Goal: Task Accomplishment & Management: Complete application form

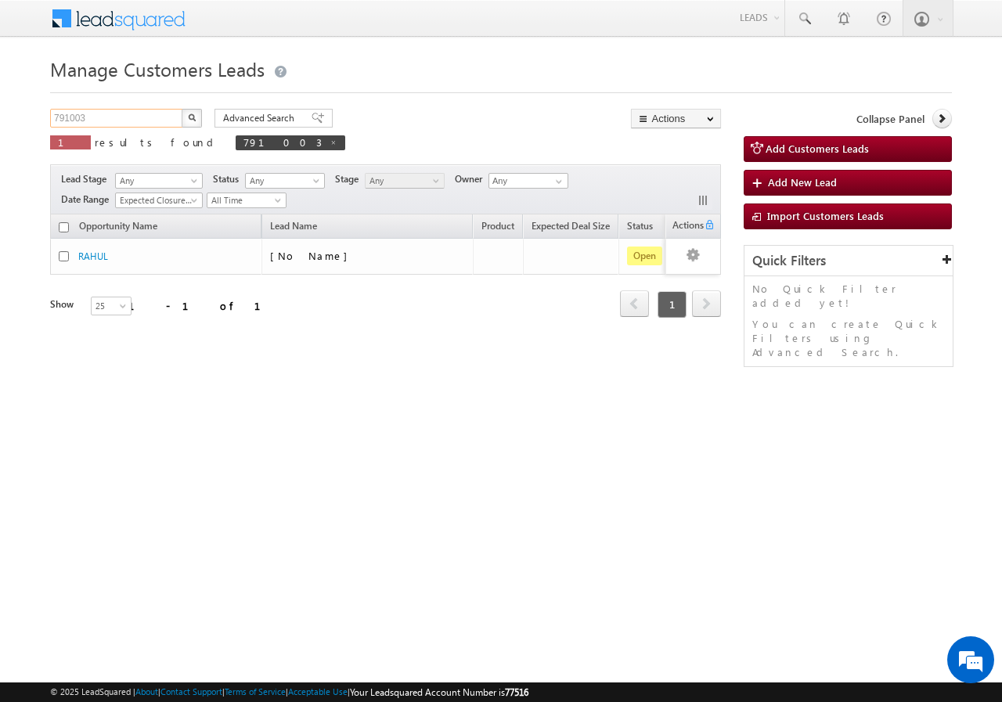
click at [162, 121] on input "791003" at bounding box center [117, 118] width 134 height 19
type input "7"
paste input "791369"
type input "791369"
click at [182, 109] on button "button" at bounding box center [192, 118] width 20 height 19
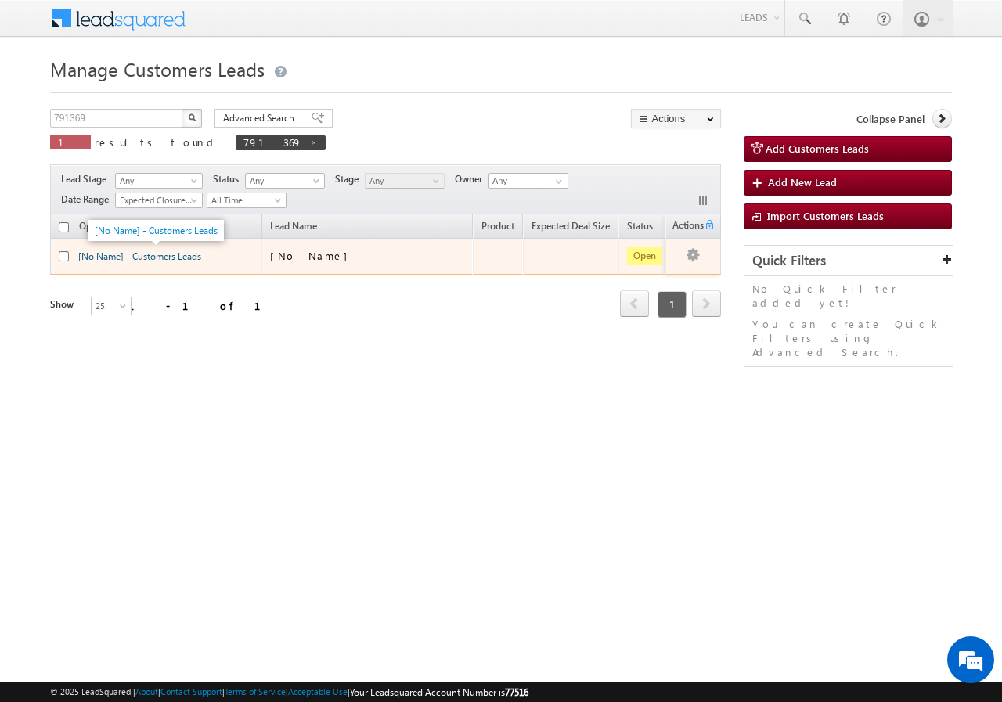
click at [108, 252] on link "[No Name] - Customers Leads" at bounding box center [139, 257] width 123 height 12
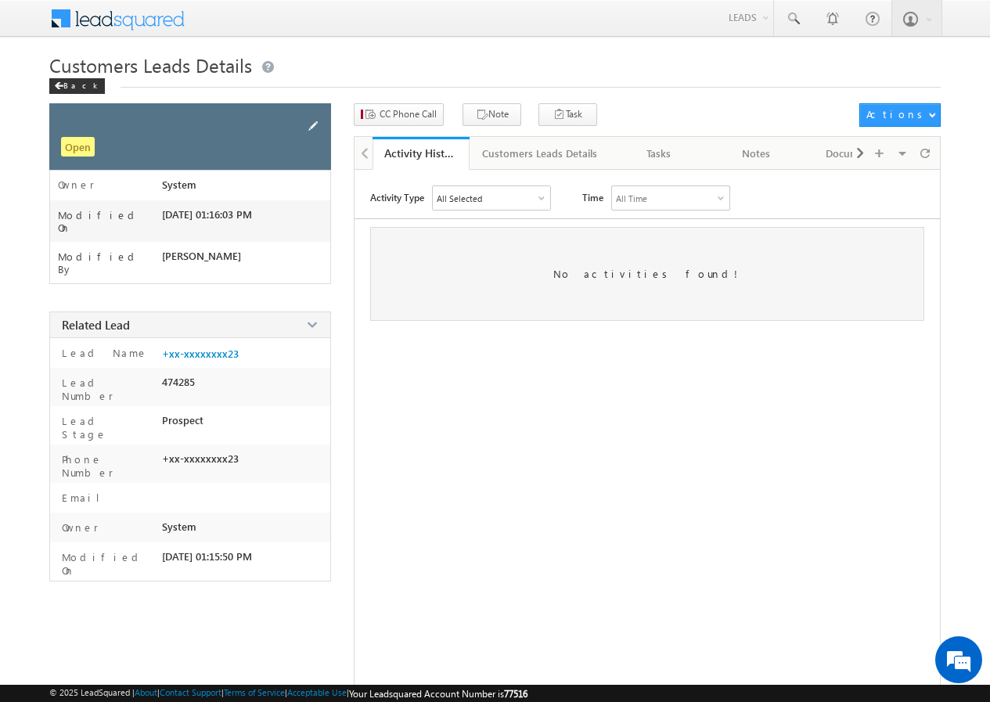
click at [313, 122] on span at bounding box center [313, 125] width 17 height 17
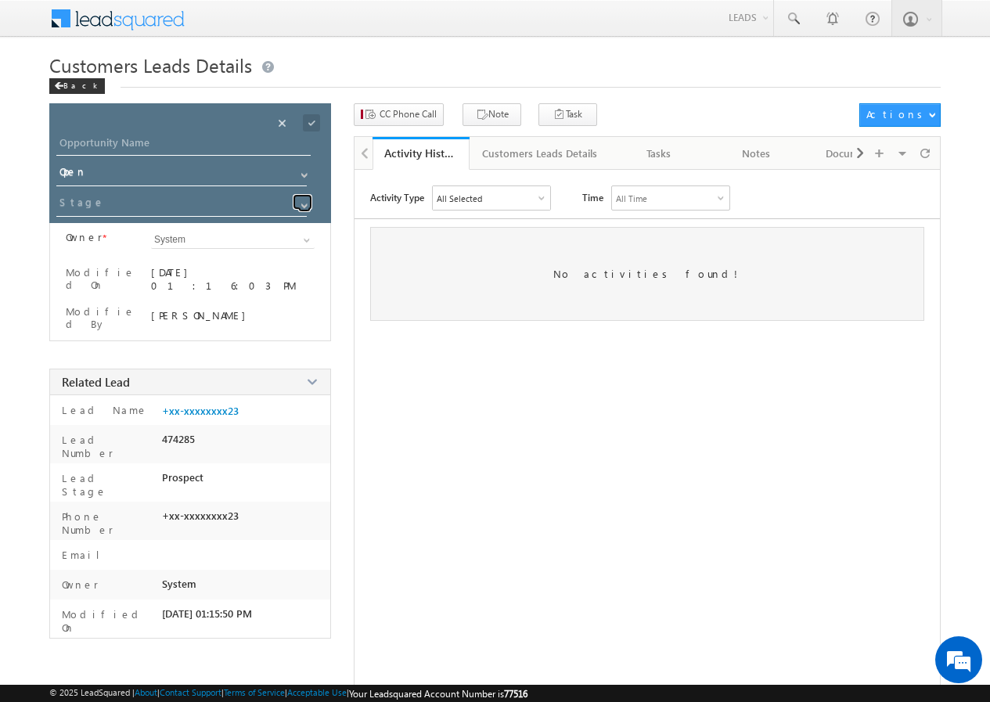
click at [303, 204] on span at bounding box center [304, 206] width 13 height 13
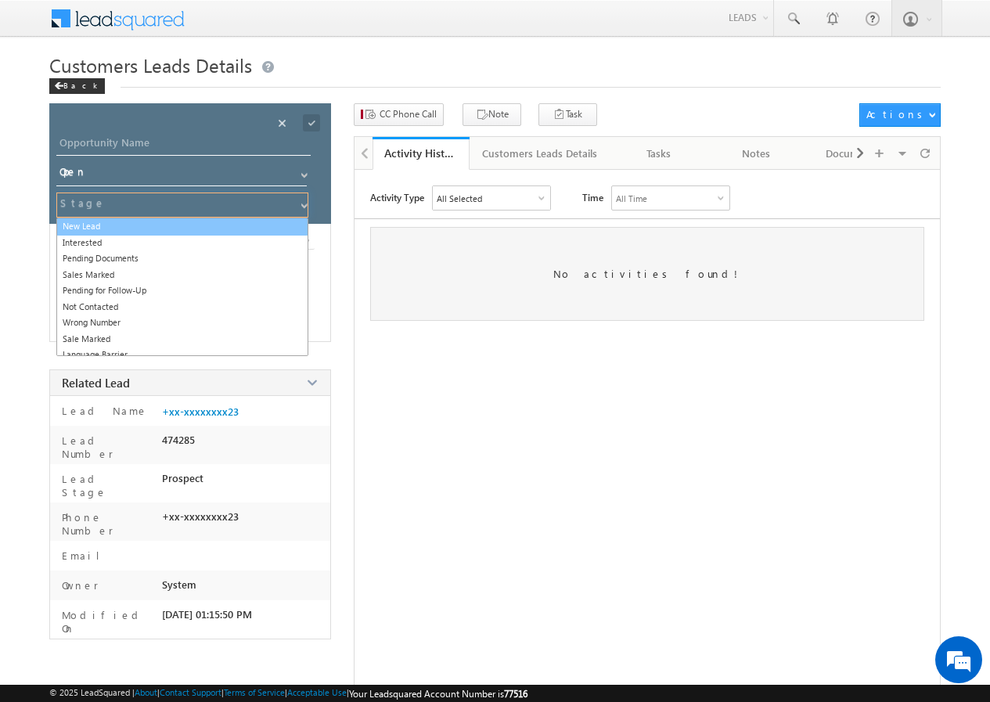
click at [107, 223] on link "New Lead" at bounding box center [182, 227] width 252 height 18
type input "New Lead"
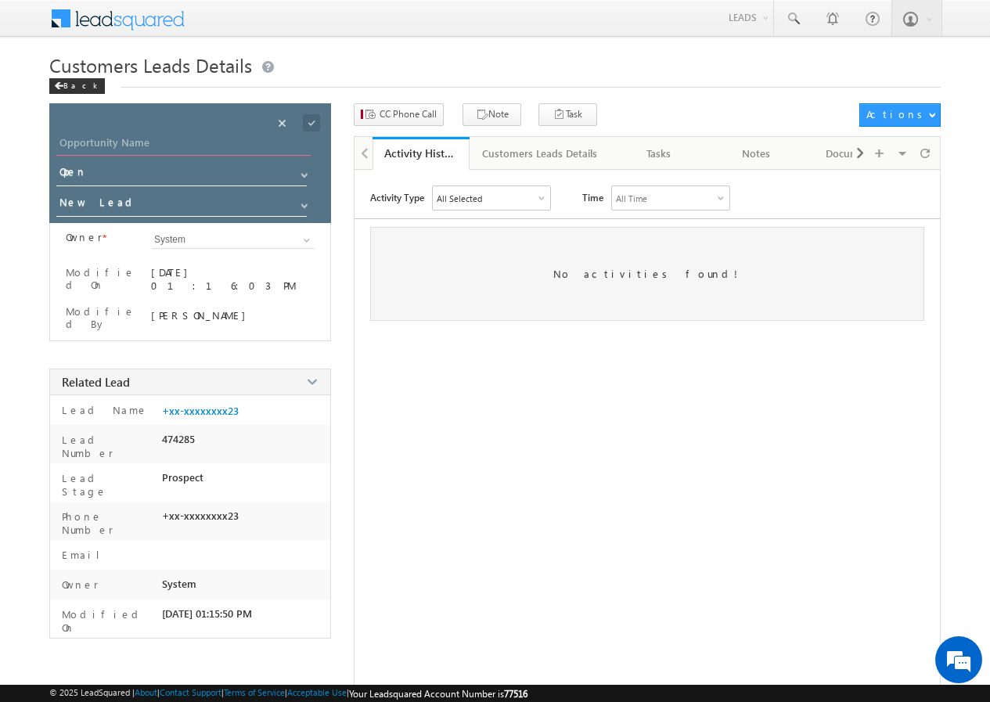
click at [179, 142] on input "Opportunity Name" at bounding box center [183, 145] width 254 height 22
paste input "VISNU BHAGWAN"
type input "VISNU BHAGWAN"
click at [309, 121] on span at bounding box center [311, 122] width 17 height 17
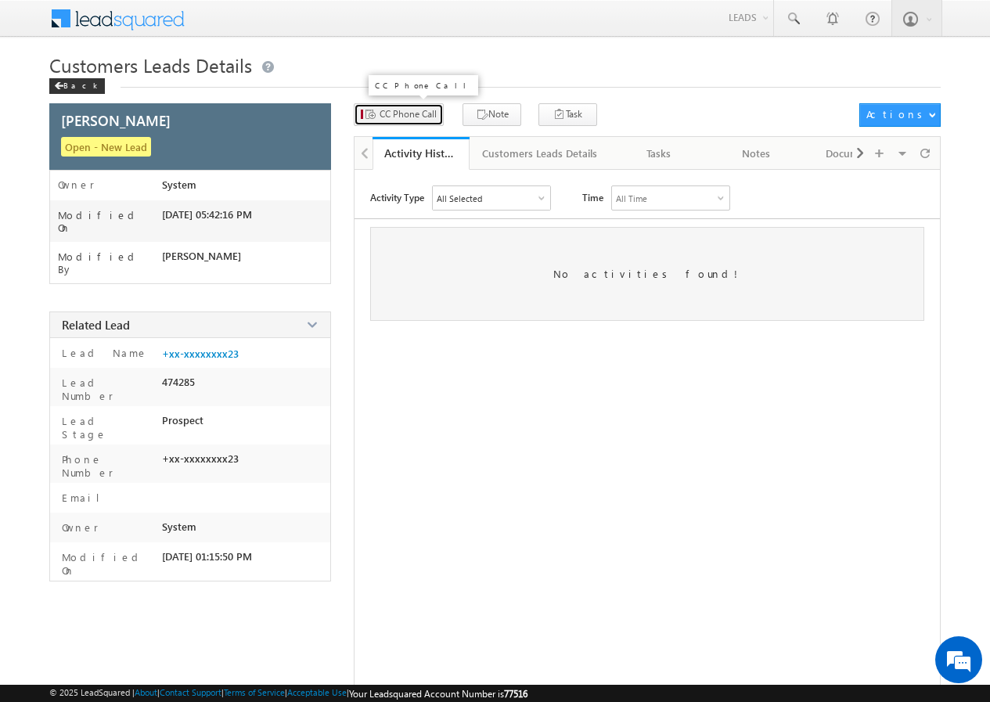
click at [400, 116] on span "CC Phone Call" at bounding box center [408, 114] width 57 height 14
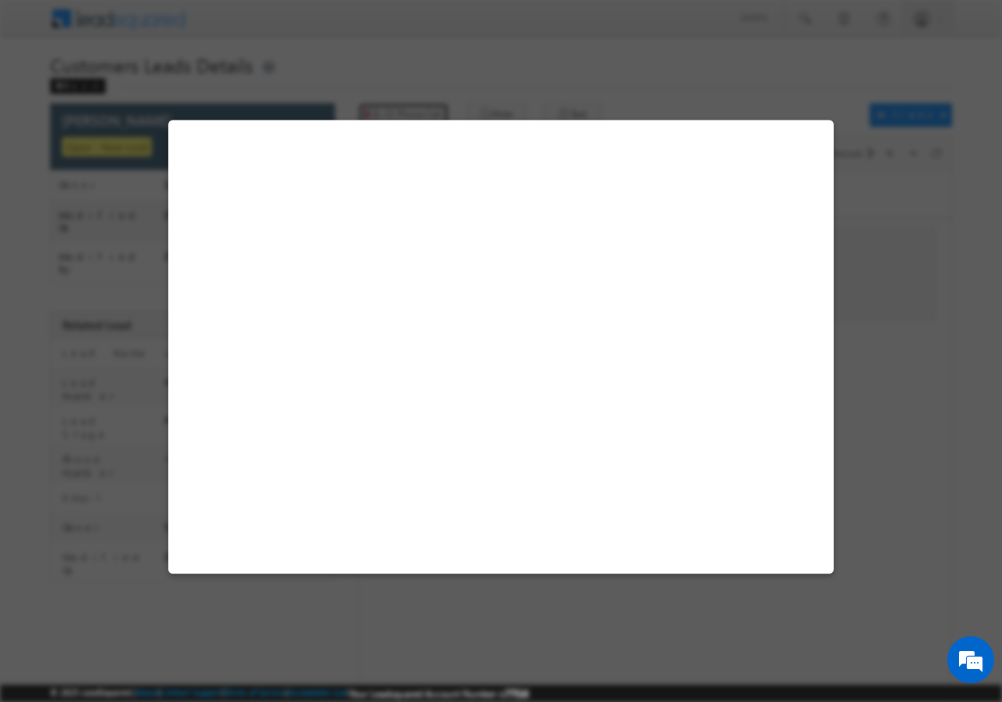
select select "Aligarh"
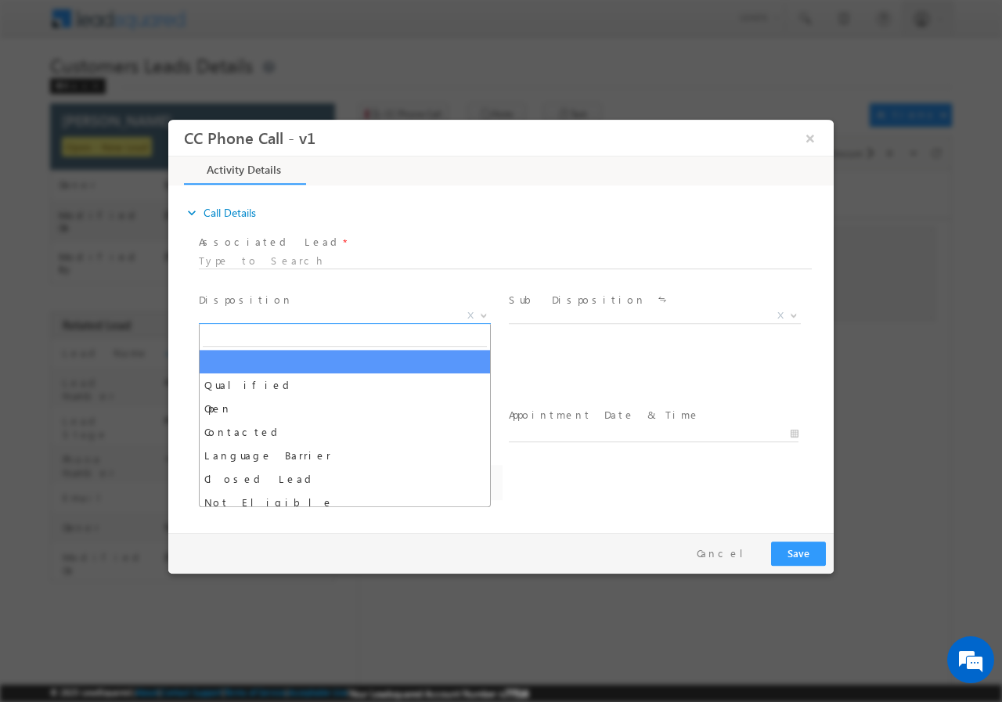
click at [484, 316] on b at bounding box center [483, 314] width 9 height 5
select select "dilip.kumar1@sgrlimited.in"
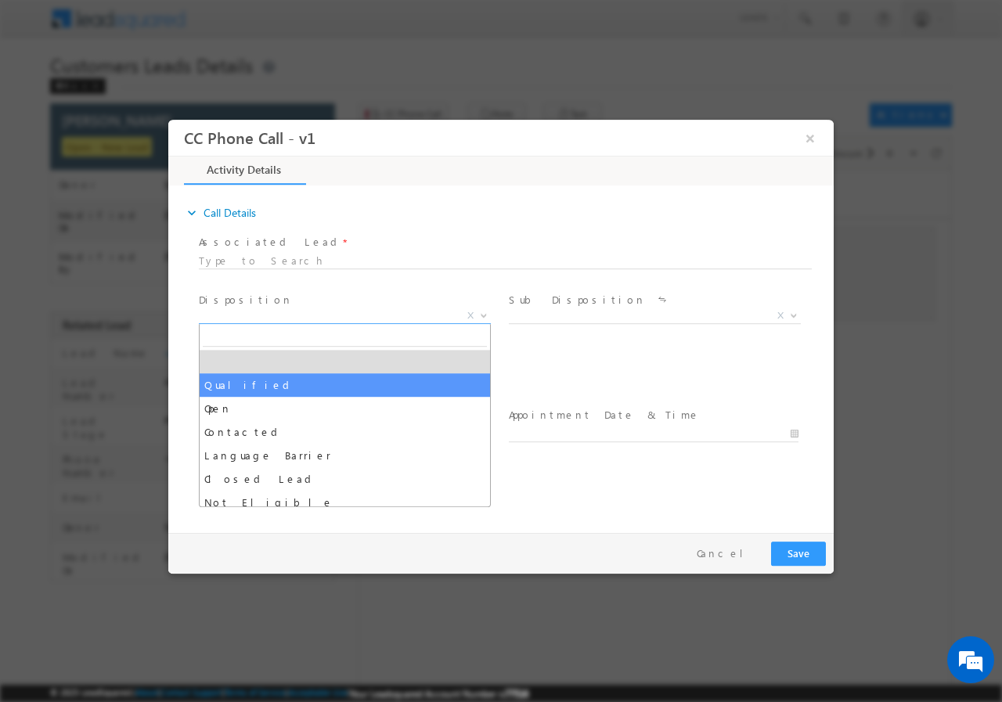
select select "Qualified"
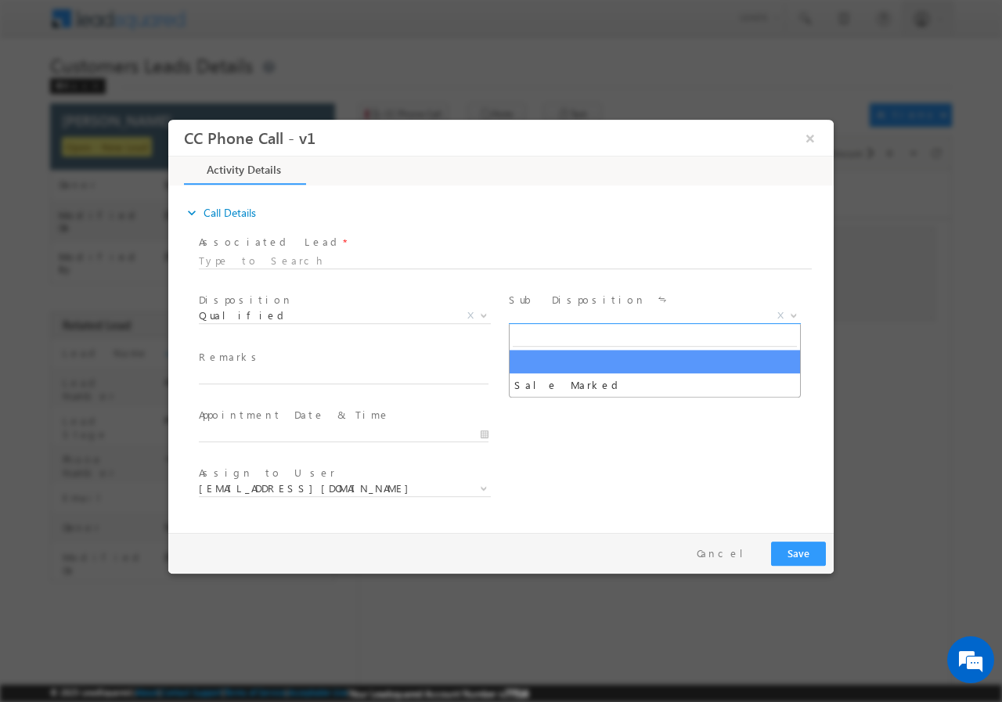
drag, startPoint x: 790, startPoint y: 312, endPoint x: 774, endPoint y: 316, distance: 16.0
click at [791, 312] on b at bounding box center [793, 314] width 9 height 5
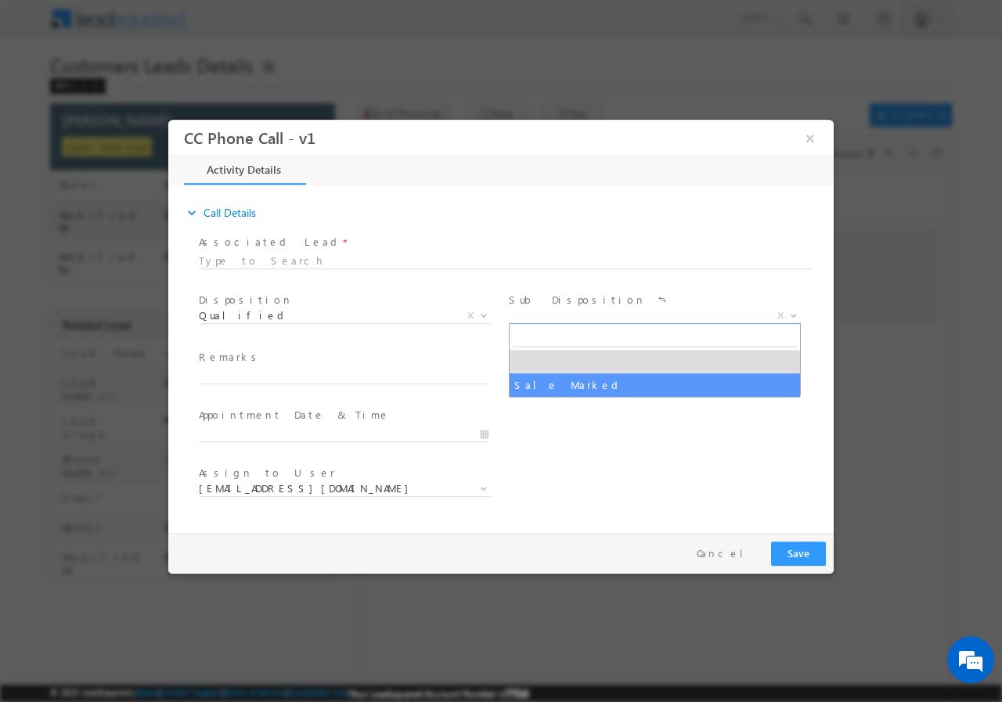
select select "Sale Marked"
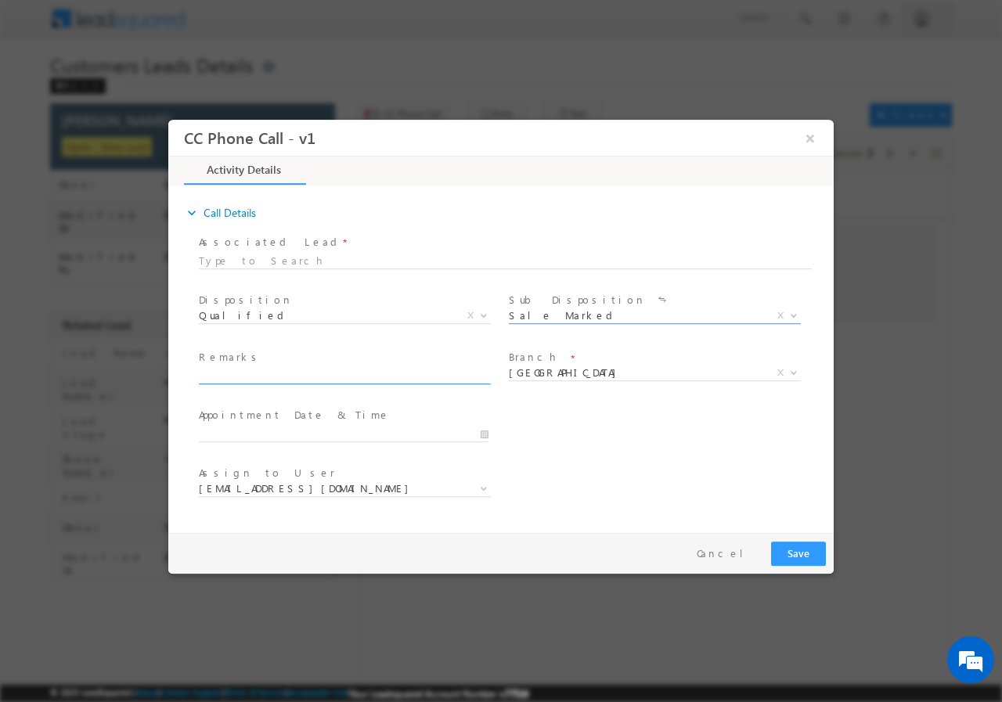
click at [278, 370] on input "text" at bounding box center [344, 376] width 290 height 16
paste input "Aligarh- 202123 / MOB- 9411466223 /Campaign -VB_Know_More // VISNU BHAGWAN / AG…"
type input "Aligarh- 202123 / MOB- 9411466223 /Campaign -VB_Know_More // VISNU BHAGWAN / AG…"
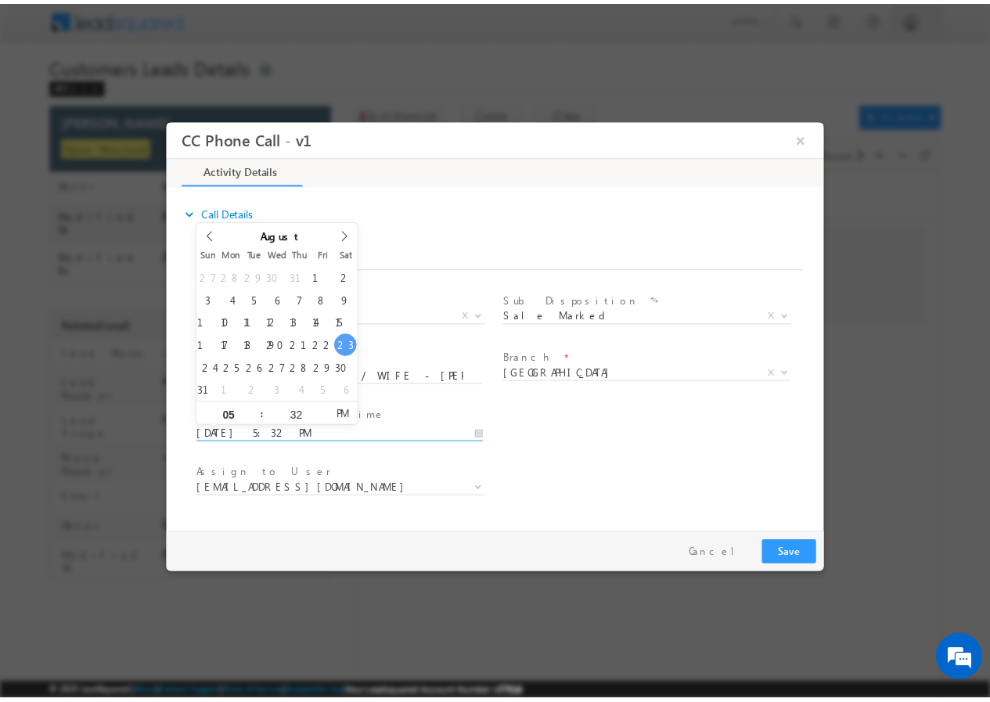
scroll to position [0, 0]
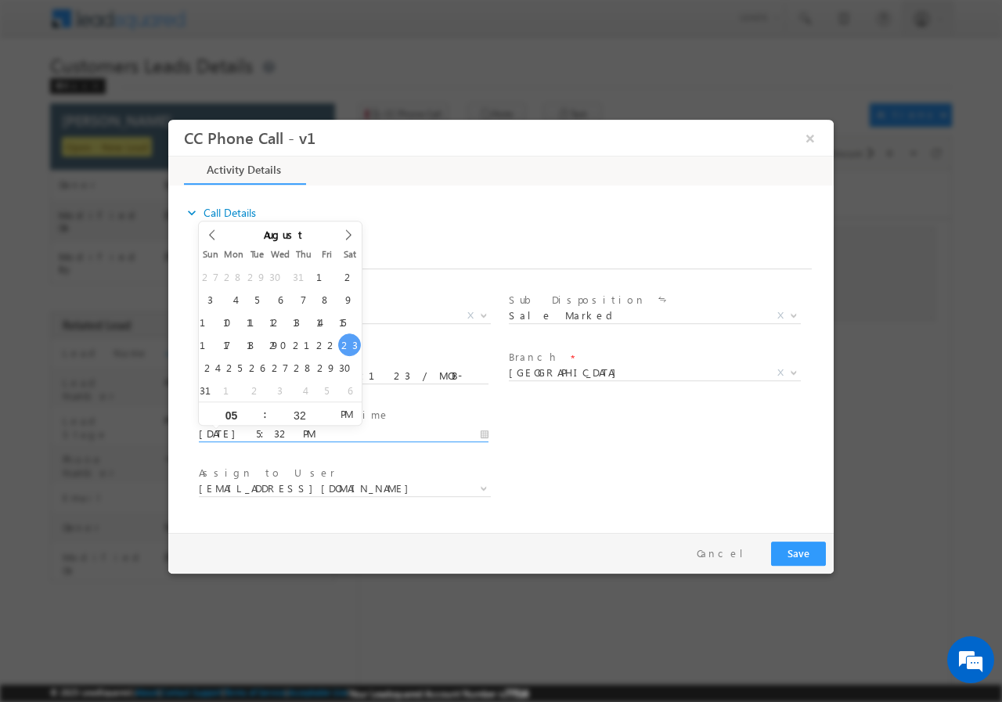
click at [478, 431] on input "08/23/2025 5:32 PM" at bounding box center [344, 434] width 290 height 16
type input "08/25/2025 6:32 PM"
type input "06"
click at [256, 406] on span at bounding box center [258, 408] width 11 height 12
type input "08/25/2025 7:32 PM"
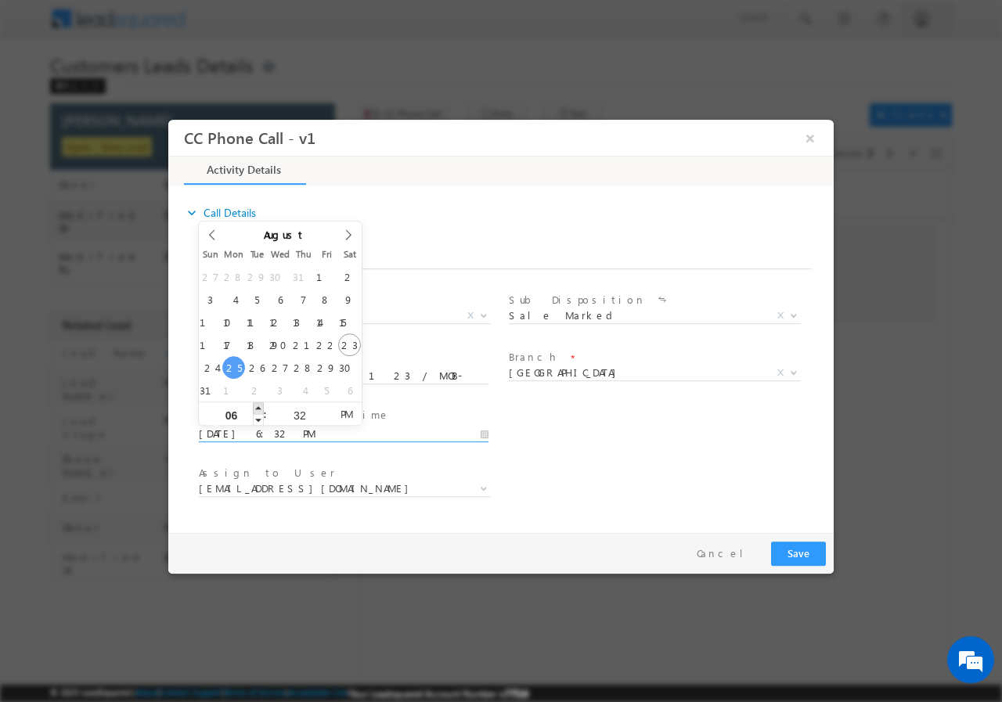
type input "07"
click at [257, 405] on span at bounding box center [258, 408] width 11 height 12
type input "08/25/2025 8:32 PM"
type input "08"
click at [257, 405] on span at bounding box center [258, 408] width 11 height 12
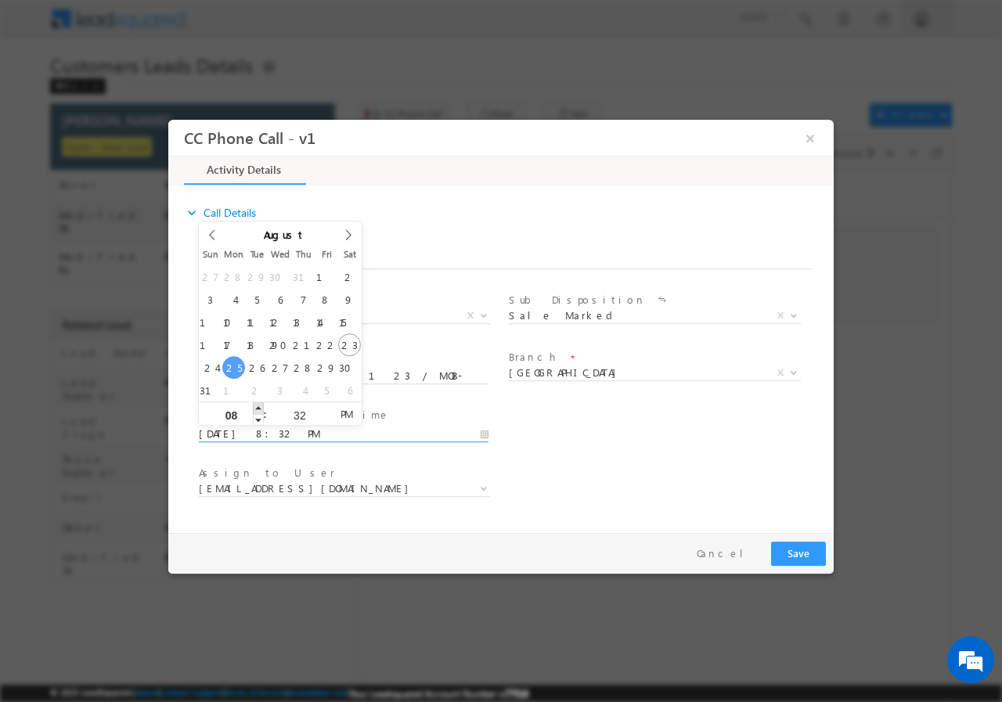
type input "08/25/2025 9:32 PM"
type input "09"
click at [257, 405] on span at bounding box center [258, 408] width 11 height 12
type input "08/25/2025 10:32 PM"
type input "10"
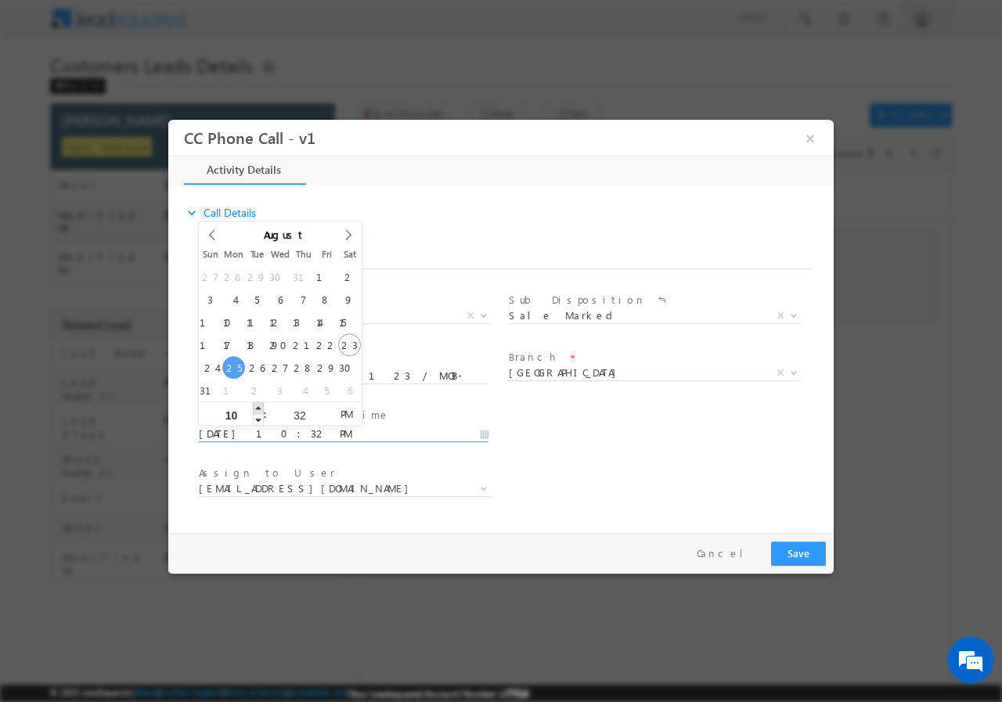
click at [257, 405] on span at bounding box center [258, 408] width 11 height 12
type input "08/25/2025 11:32 PM"
type input "11"
click at [257, 405] on span at bounding box center [258, 408] width 11 height 12
click at [348, 418] on span "PM" at bounding box center [346, 413] width 29 height 23
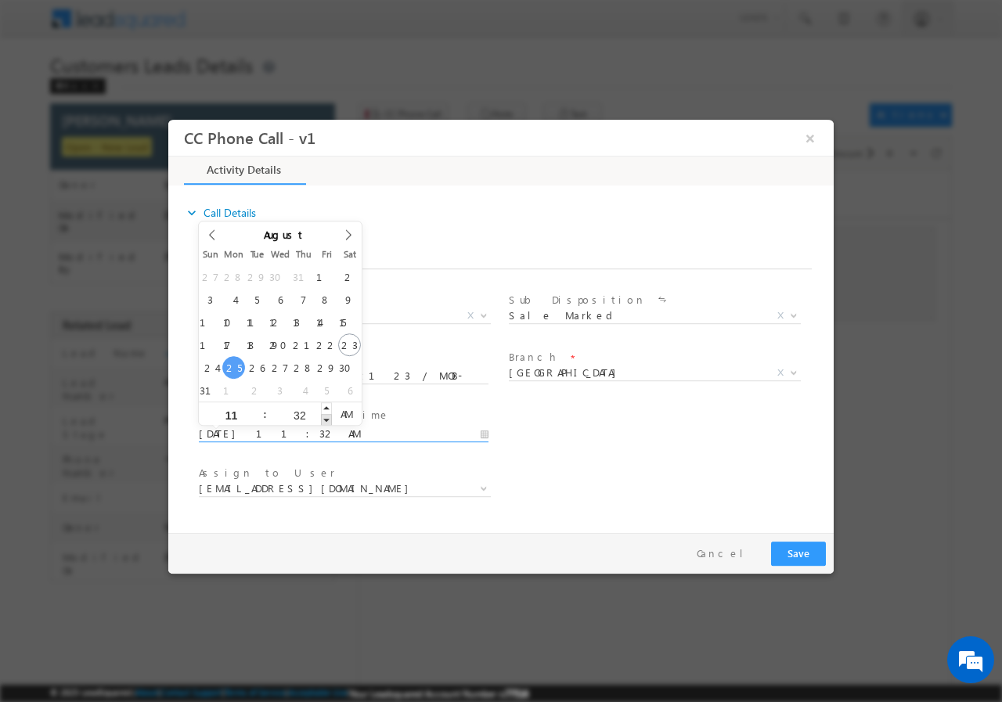
type input "08/25/2025 11:31 AM"
type input "31"
click at [326, 420] on span at bounding box center [326, 419] width 11 height 12
type input "08/25/2025 11:30 AM"
type input "30"
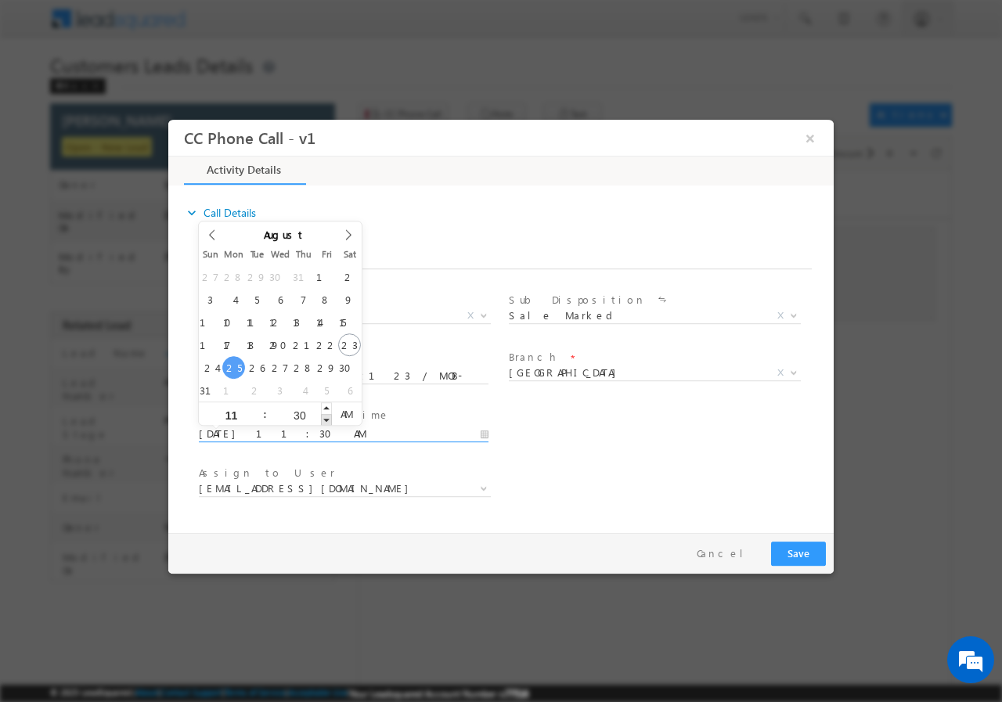
click at [326, 420] on span at bounding box center [326, 419] width 11 height 12
type input "08/25/2025 11:29 AM"
type input "29"
click at [326, 420] on span at bounding box center [326, 419] width 11 height 12
type input "08/25/2025 11:28 AM"
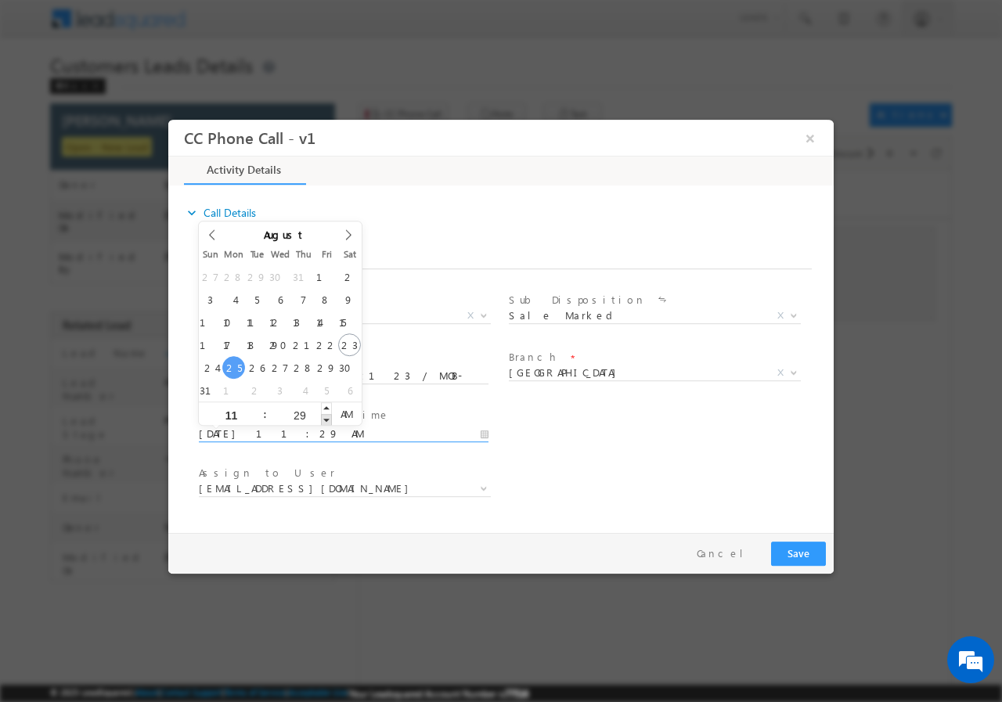
type input "28"
click at [326, 420] on span at bounding box center [326, 419] width 11 height 12
type input "08/25/2025 11:27 AM"
type input "27"
click at [326, 420] on span at bounding box center [326, 419] width 11 height 12
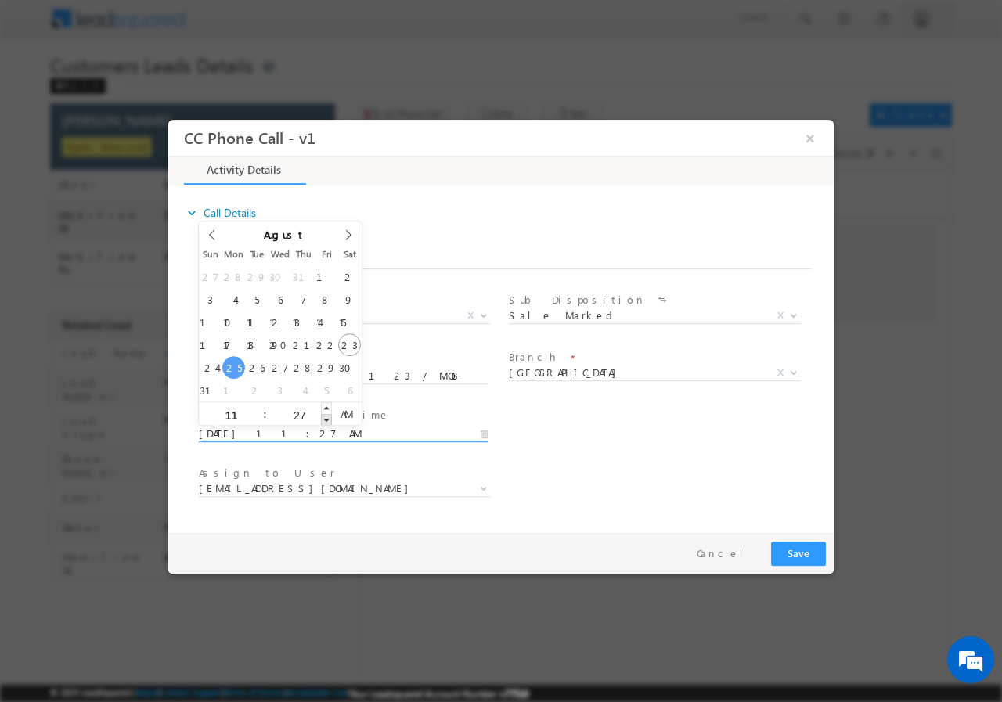
type input "08/25/2025 11:26 AM"
type input "26"
click at [326, 420] on span at bounding box center [326, 419] width 11 height 12
type input "08/25/2025 11:25 AM"
type input "25"
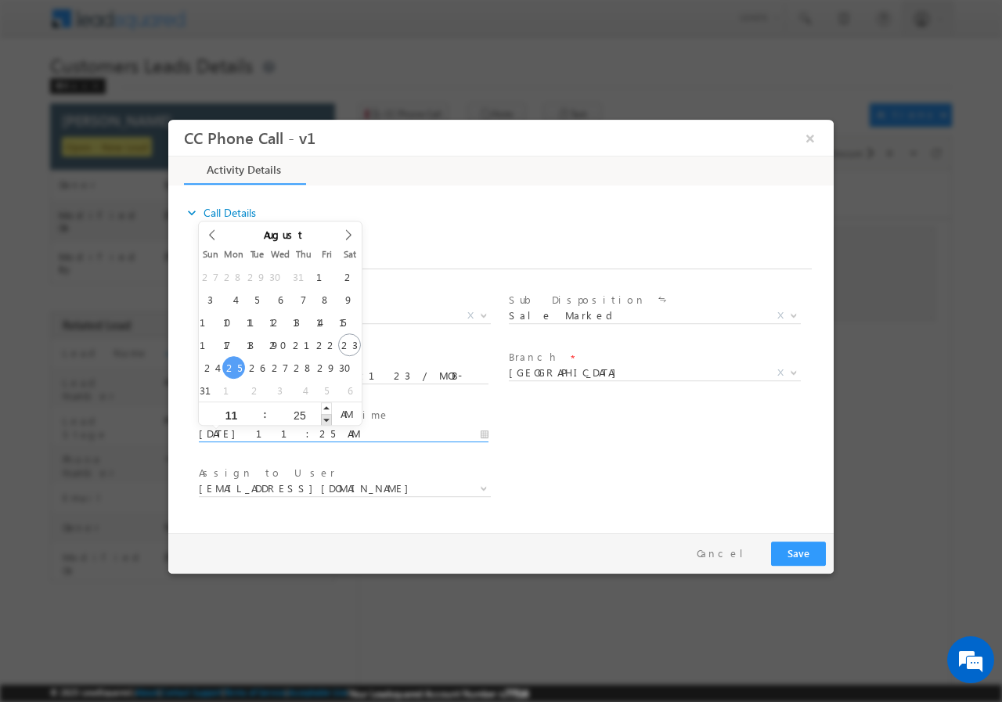
click at [326, 420] on span at bounding box center [326, 419] width 11 height 12
type input "08/25/2025 11:24 AM"
type input "24"
click at [326, 420] on span at bounding box center [326, 419] width 11 height 12
type input "08/25/2025 11:23 AM"
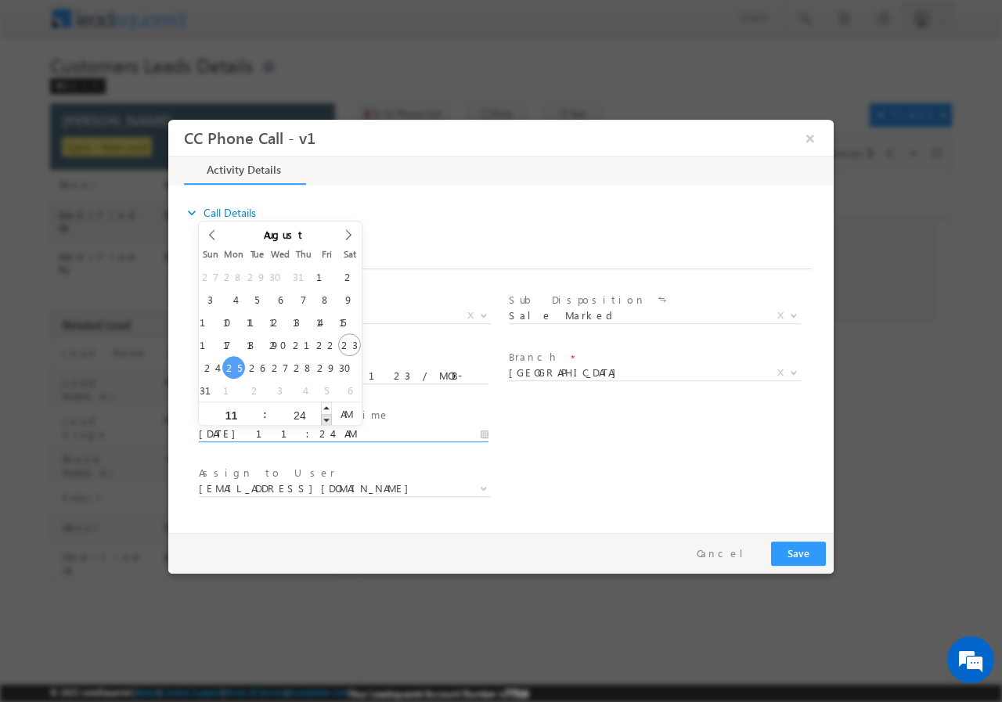
type input "23"
click at [326, 420] on span at bounding box center [326, 419] width 11 height 12
type input "08/25/2025 11:22 AM"
type input "22"
click at [326, 420] on span at bounding box center [326, 419] width 11 height 12
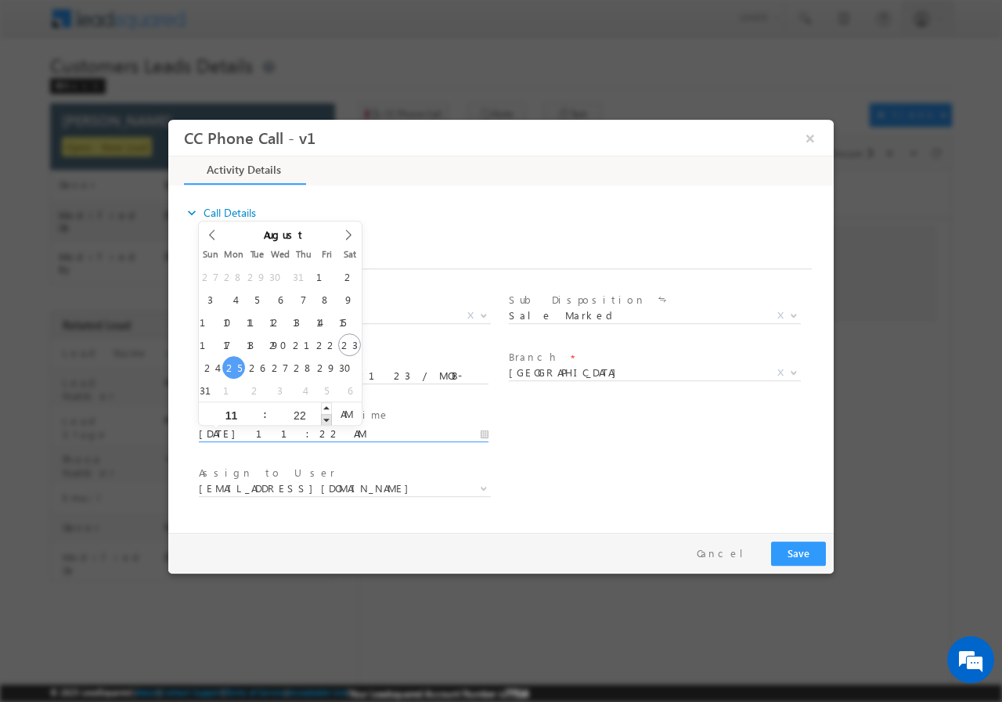
type input "08/25/2025 11:21 AM"
type input "21"
click at [326, 419] on span at bounding box center [326, 419] width 11 height 12
type input "08/25/2025 11:20 AM"
type input "20"
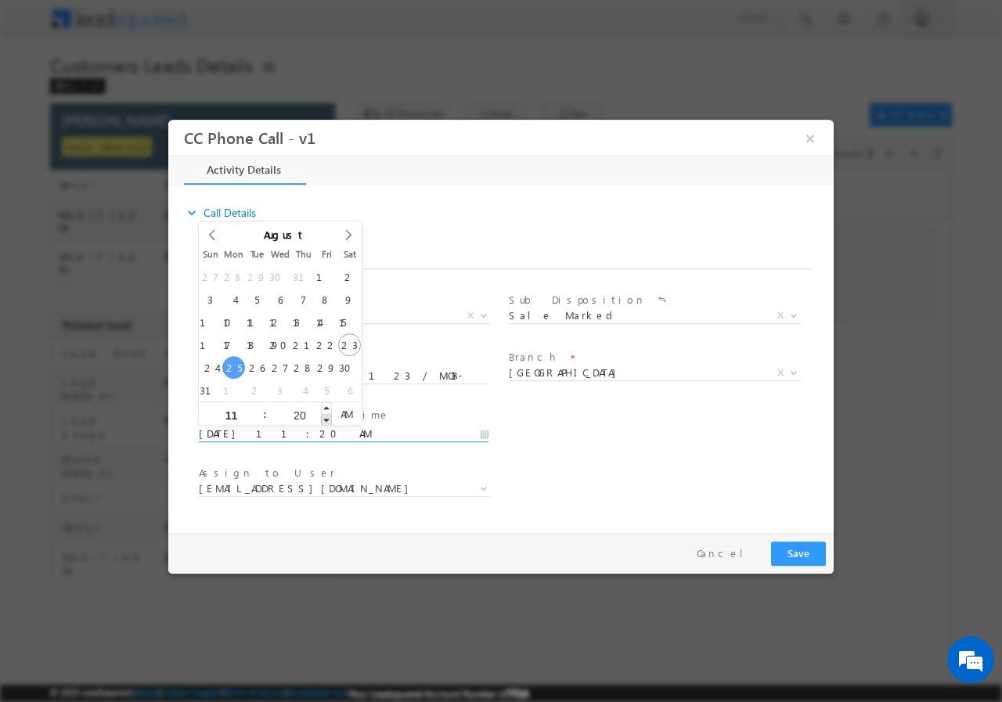
click at [327, 419] on span at bounding box center [326, 419] width 11 height 12
type input "08/25/2025 11:19 AM"
type input "19"
click at [326, 418] on span at bounding box center [326, 419] width 11 height 12
type input "08/25/2025 11:18 AM"
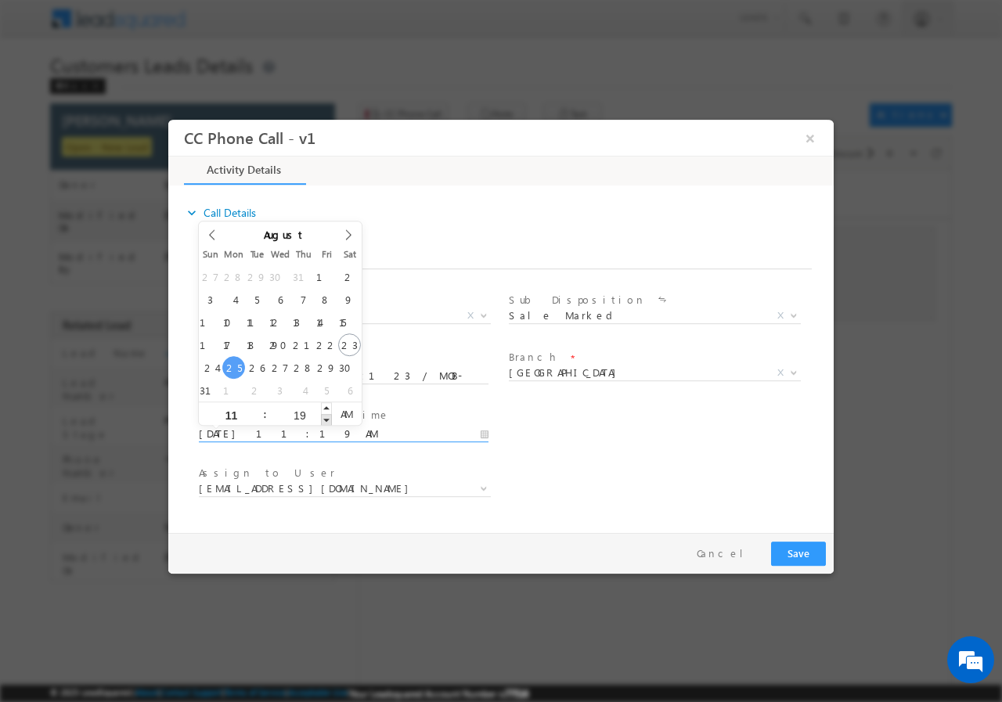
type input "18"
click at [326, 418] on span at bounding box center [326, 419] width 11 height 12
type input "08/25/2025 11:17 AM"
type input "17"
click at [326, 418] on span at bounding box center [326, 419] width 11 height 12
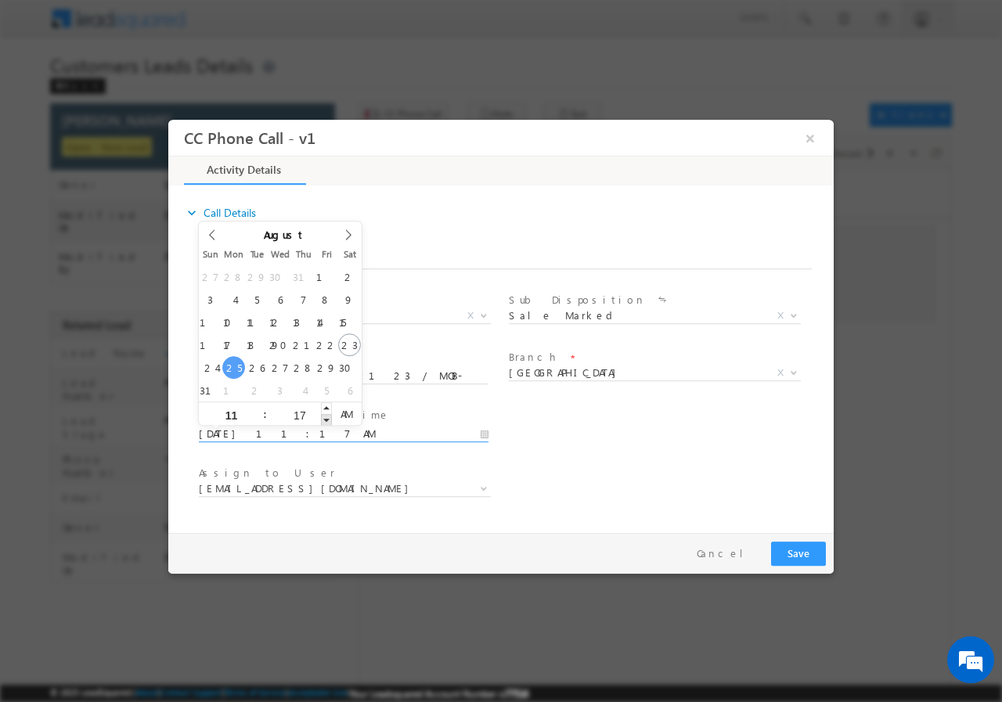
type input "08/25/2025 11:16 AM"
type input "16"
click at [326, 418] on span at bounding box center [326, 419] width 11 height 12
type input "08/25/2025 11:15 AM"
type input "15"
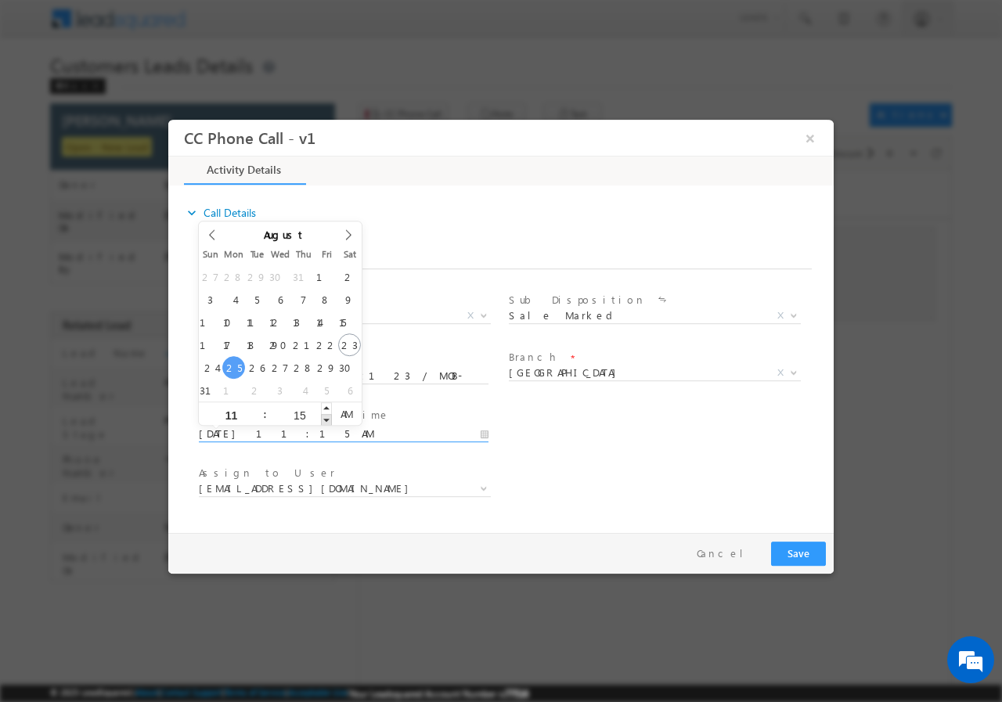
click at [326, 418] on span at bounding box center [326, 419] width 11 height 12
type input "08/25/2025 11:14 AM"
type input "14"
click at [326, 418] on span at bounding box center [326, 419] width 11 height 12
type input "08/25/2025 11:13 AM"
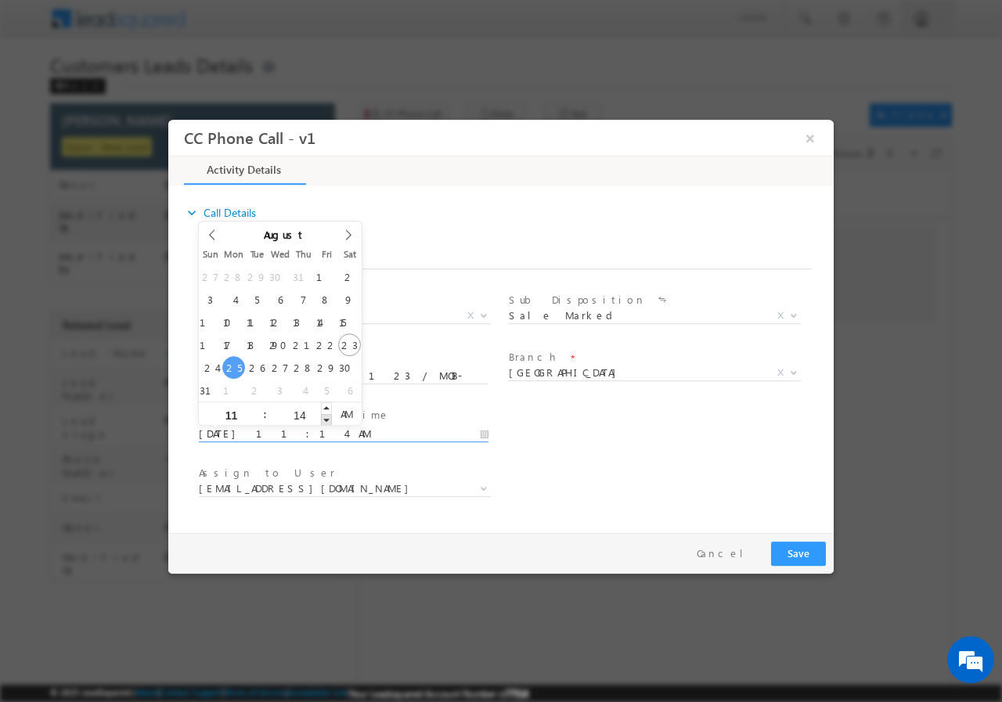
type input "13"
click at [326, 418] on span at bounding box center [326, 419] width 11 height 12
type input "08/25/2025 11:12 AM"
type input "12"
click at [326, 418] on span at bounding box center [326, 419] width 11 height 12
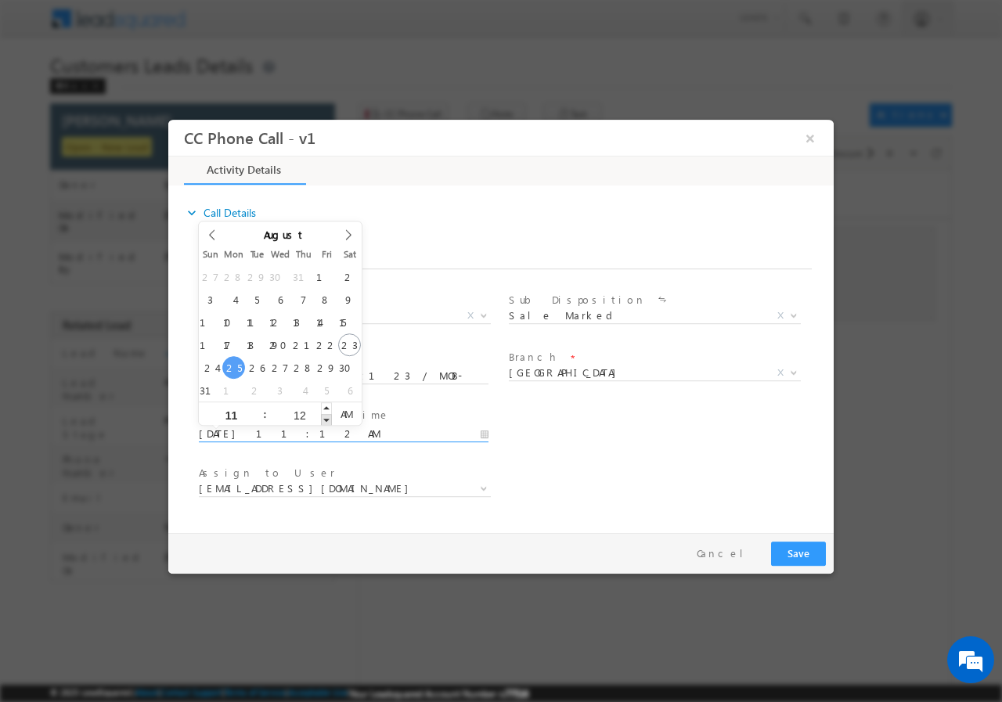
type input "08/25/2025 11:11 AM"
type input "11"
click at [326, 418] on span at bounding box center [326, 419] width 11 height 12
type input "08/25/2025 11:10 AM"
type input "10"
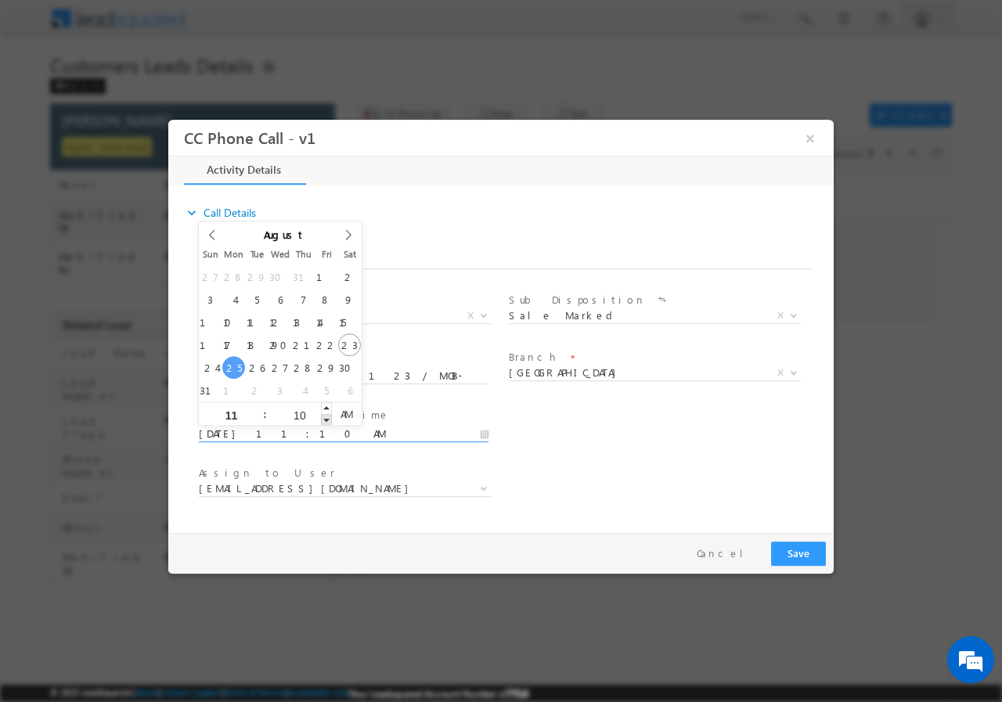
click at [326, 418] on span at bounding box center [326, 419] width 11 height 12
type input "08/25/2025 11:09 AM"
type input "09"
click at [326, 418] on span at bounding box center [326, 419] width 11 height 12
type input "08/25/2025 11:08 AM"
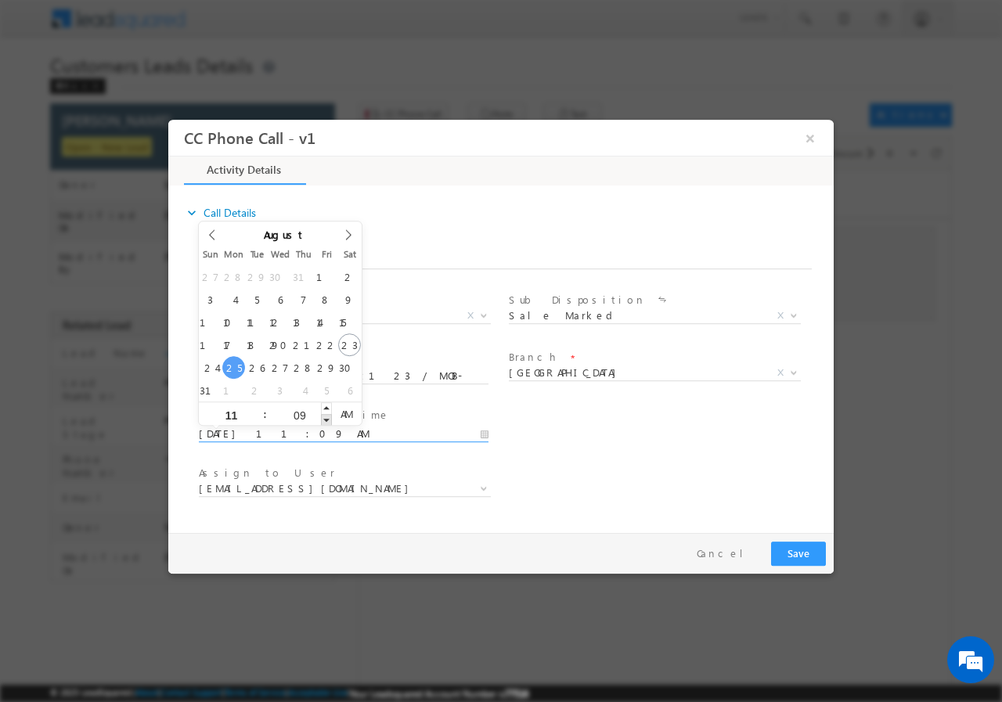
type input "08"
click at [326, 418] on span at bounding box center [326, 419] width 11 height 12
type input "08/25/2025 11:07 AM"
type input "07"
click at [326, 418] on span at bounding box center [326, 419] width 11 height 12
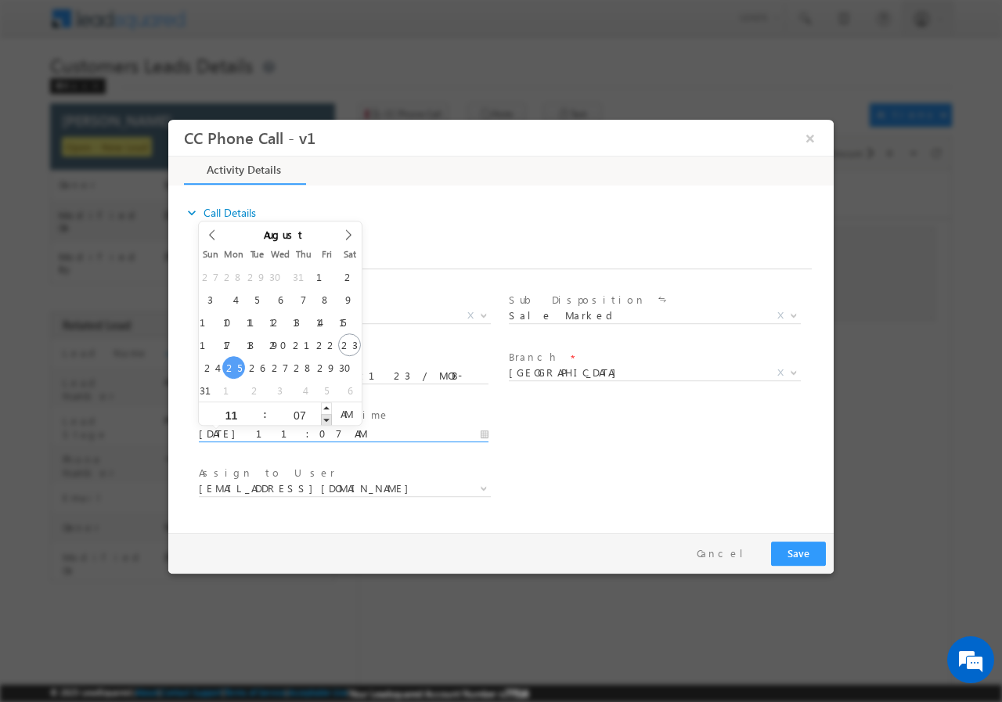
type input "08/25/2025 11:06 AM"
type input "06"
click at [326, 418] on span at bounding box center [326, 419] width 11 height 12
type input "08/25/2025 11:05 AM"
type input "05"
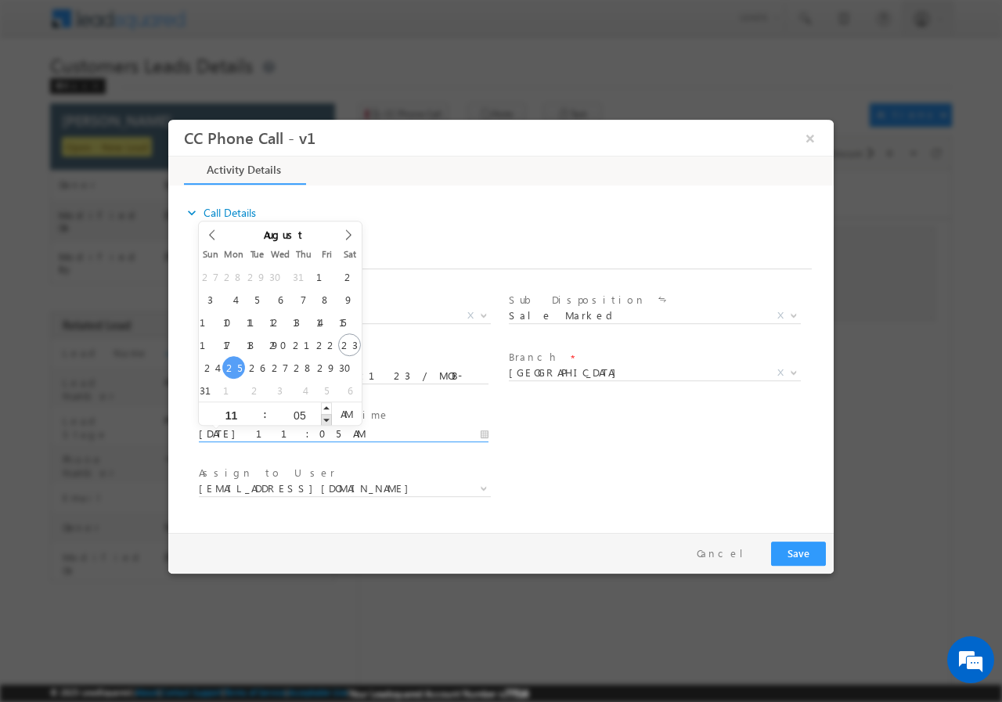
click at [326, 418] on span at bounding box center [326, 419] width 11 height 12
type input "08/25/2025 11:04 AM"
type input "04"
click at [326, 418] on span at bounding box center [326, 419] width 11 height 12
type input "08/25/2025 11:03 AM"
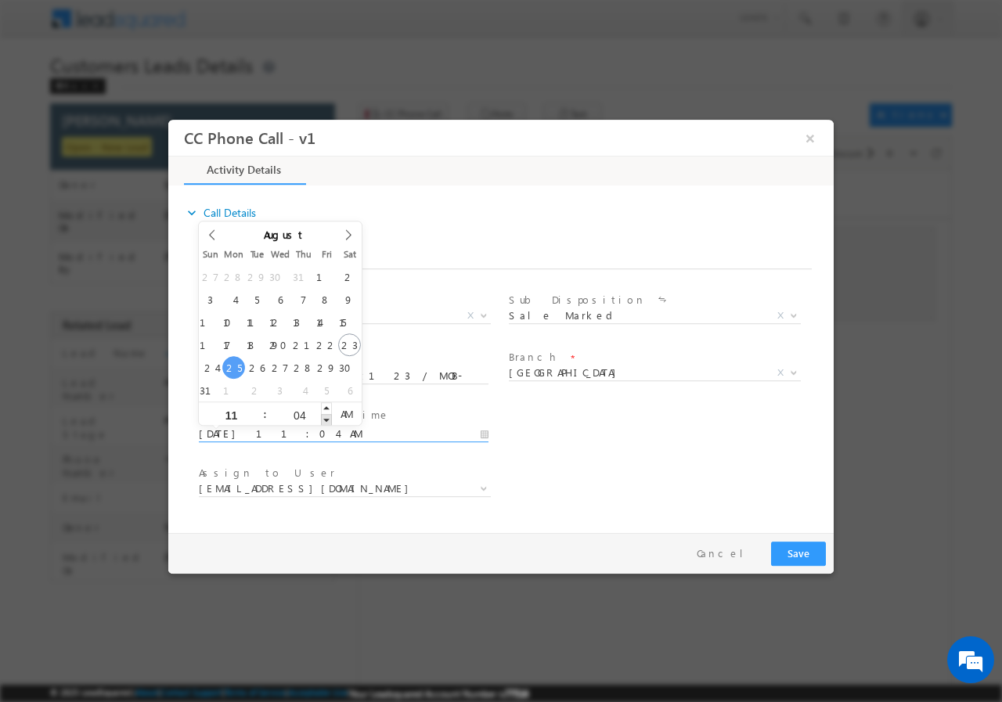
type input "03"
click at [326, 418] on span at bounding box center [326, 419] width 11 height 12
type input "08/25/2025 11:02 AM"
type input "02"
click at [326, 418] on span at bounding box center [326, 419] width 11 height 12
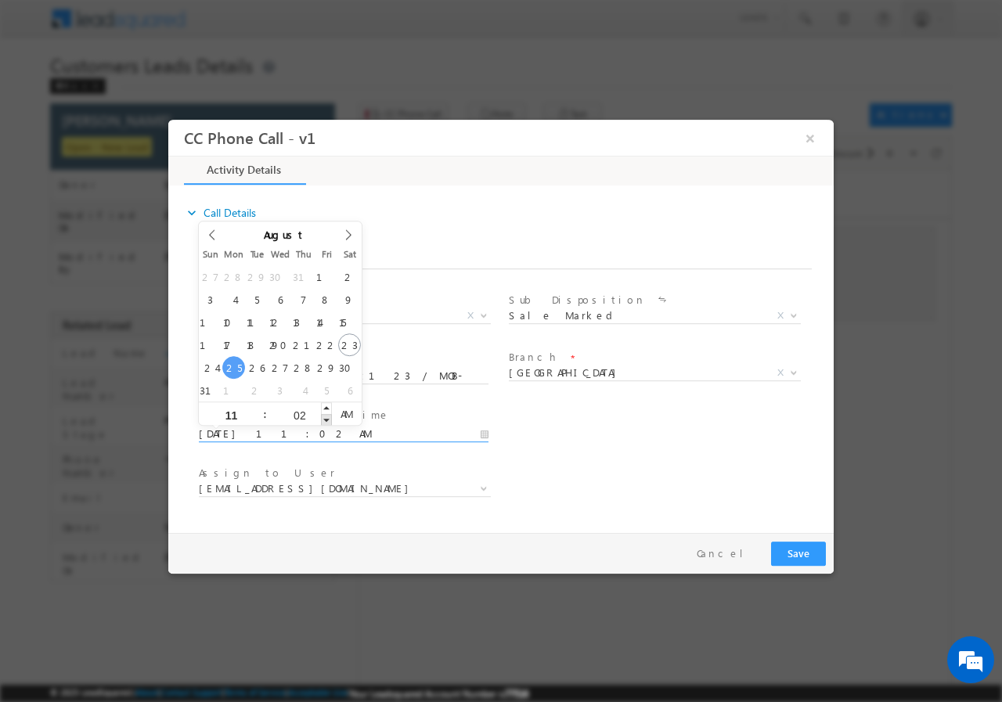
type input "08/25/2025 11:01 AM"
type input "01"
click at [326, 418] on span at bounding box center [326, 419] width 11 height 12
type input "08/25/2025 11:00 AM"
type input "00"
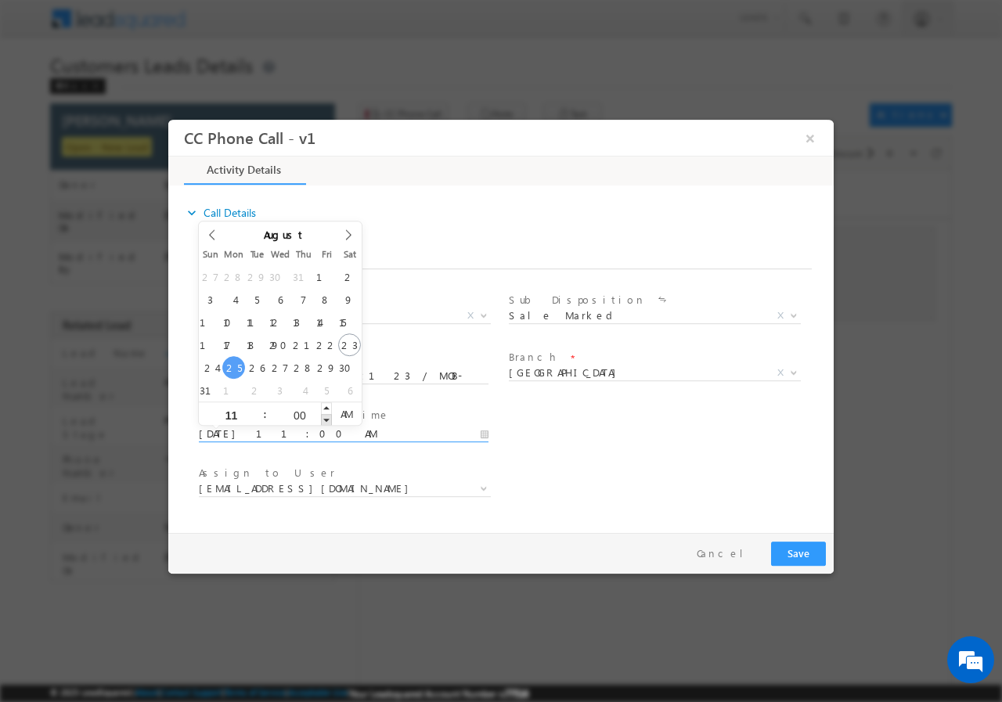
click at [326, 418] on span at bounding box center [326, 419] width 11 height 12
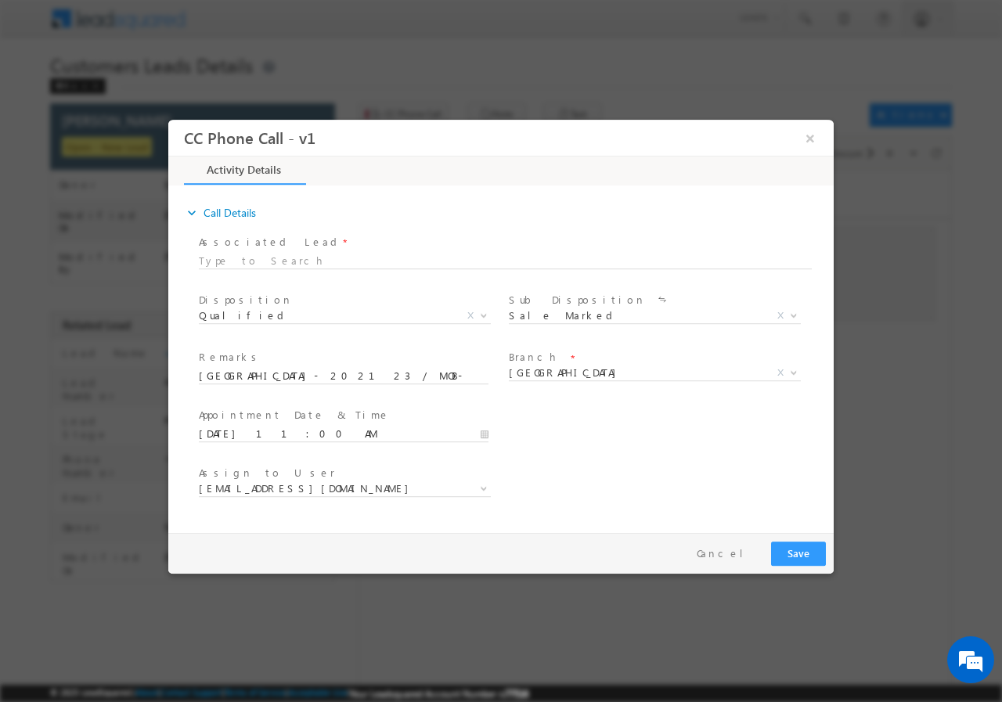
drag, startPoint x: 586, startPoint y: 447, endPoint x: 484, endPoint y: 446, distance: 102.6
click at [585, 447] on div "User Branch * Appointment Date & Time * 08/25/2025 11:00 AM" at bounding box center [515, 432] width 638 height 58
click at [426, 475] on span "Assign to User *" at bounding box center [343, 472] width 289 height 17
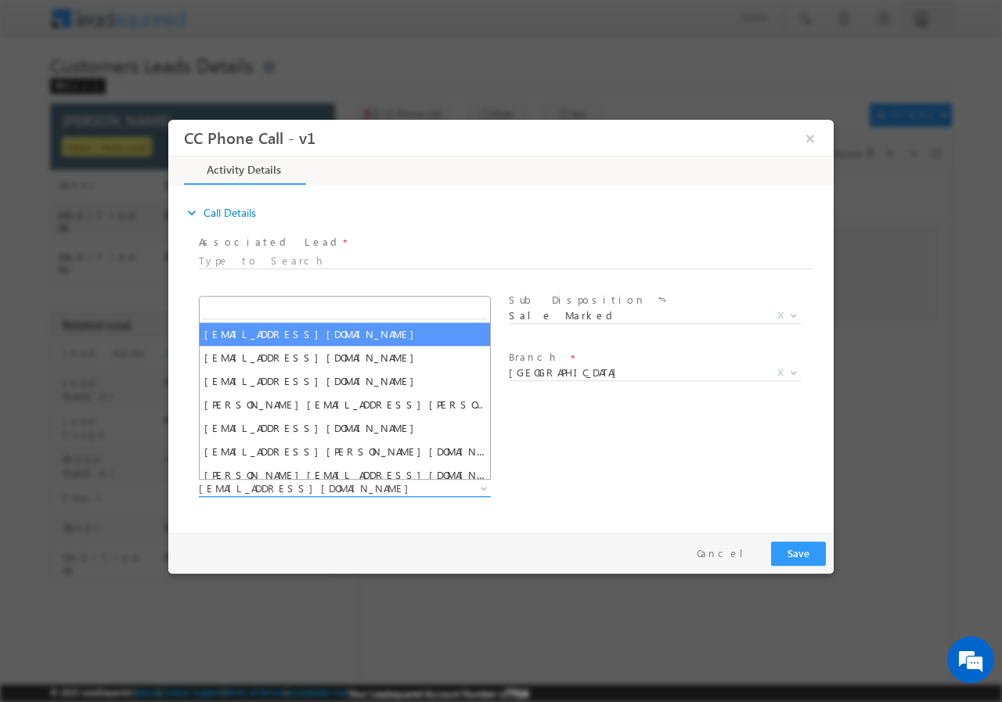
click at [370, 486] on span "dilip.kumar1@sgrlimited.in" at bounding box center [326, 488] width 254 height 14
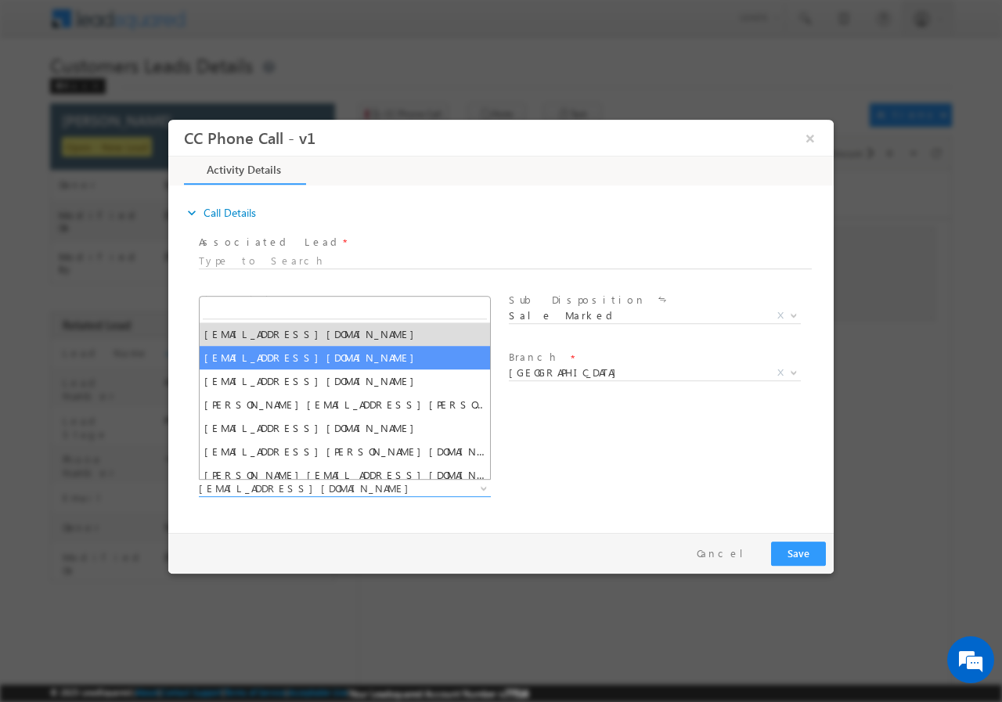
paste input "rahul.kumar1@sgrlimited.in"
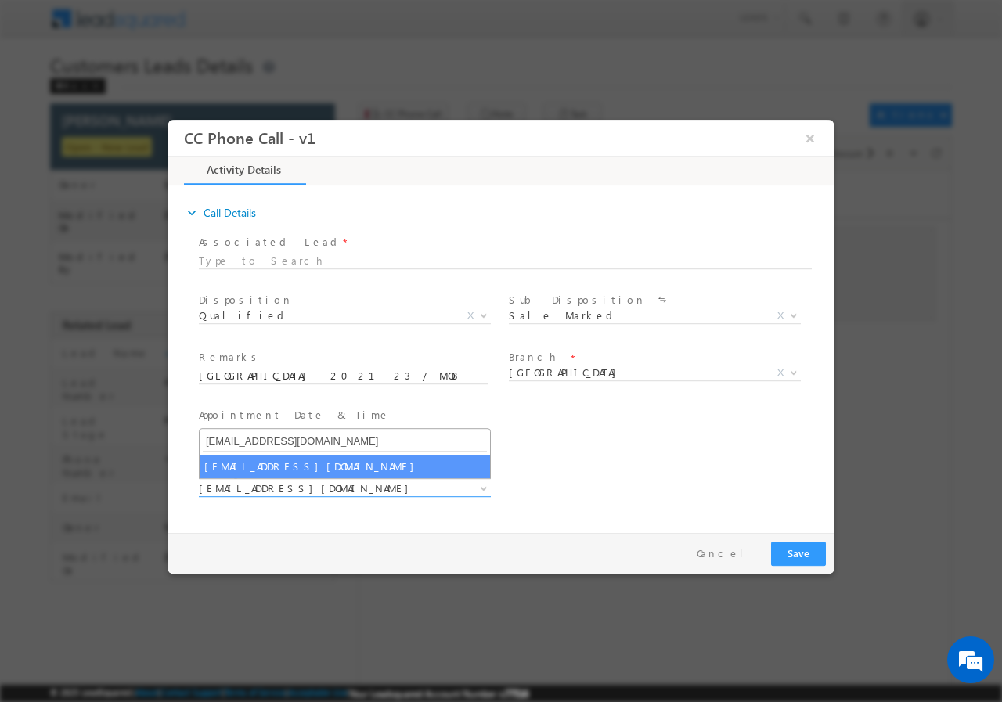
type input "rahul.kumar1@sgrlimited.in"
select select "rahul.kumar1@sgrlimited.in"
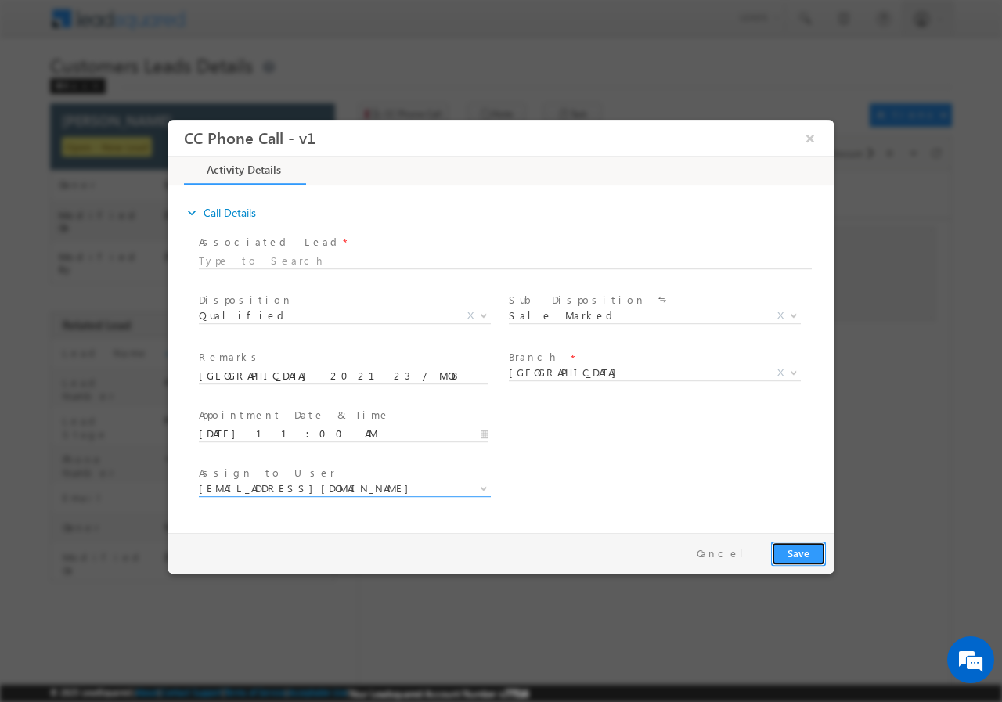
click at [793, 552] on button "Save" at bounding box center [798, 553] width 55 height 24
